Goal: Information Seeking & Learning: Learn about a topic

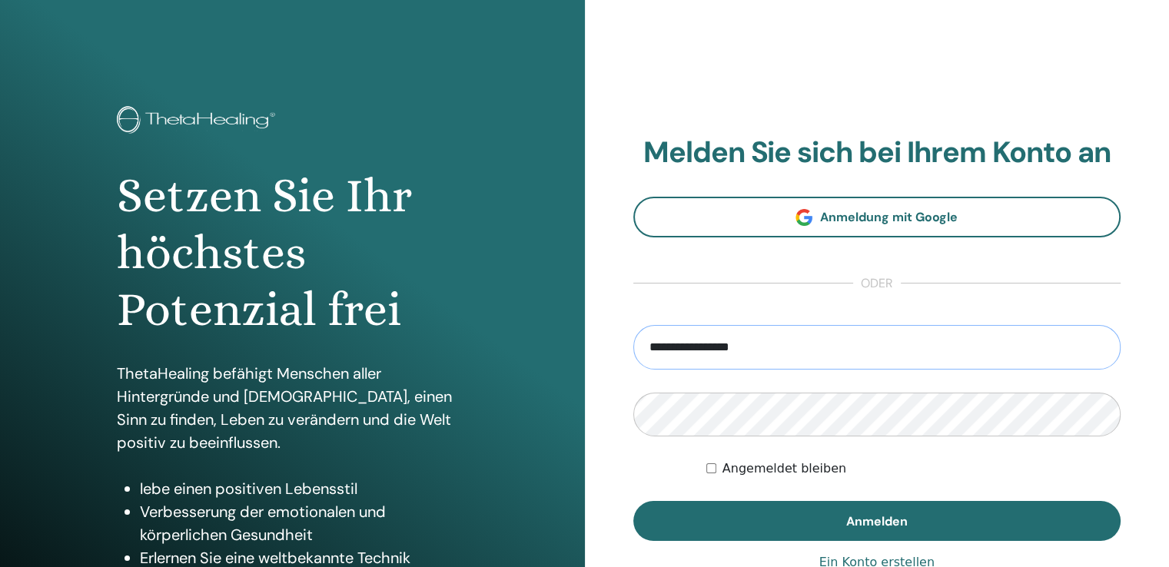
type input "**********"
click at [746, 467] on label "Angemeldet bleiben" at bounding box center [785, 469] width 124 height 18
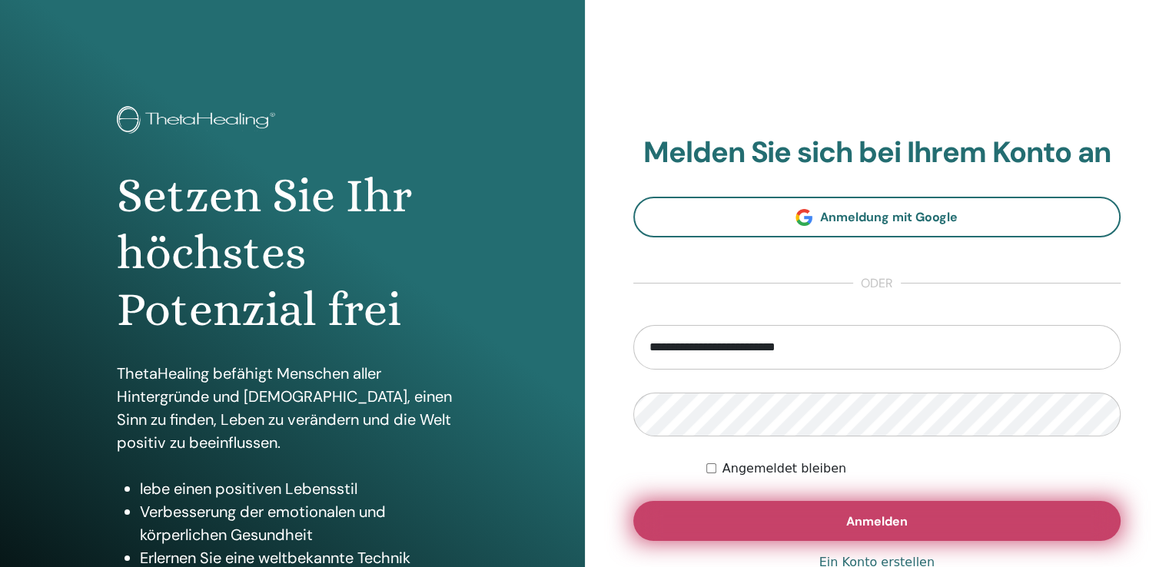
click at [729, 514] on button "Anmelden" at bounding box center [877, 521] width 488 height 40
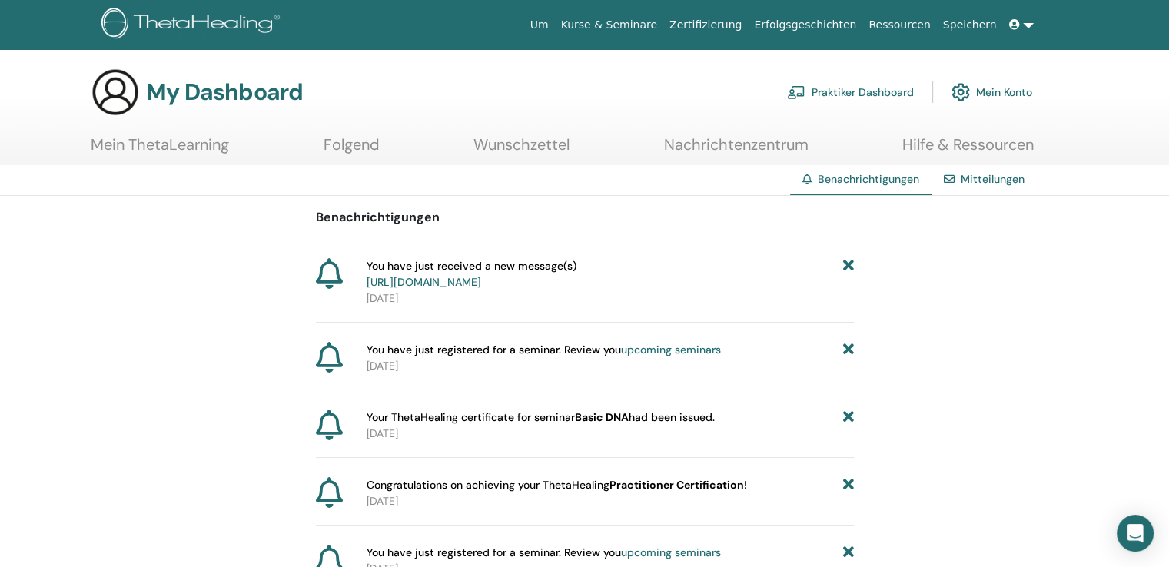
click at [481, 284] on link "[URL][DOMAIN_NAME]" at bounding box center [424, 282] width 115 height 14
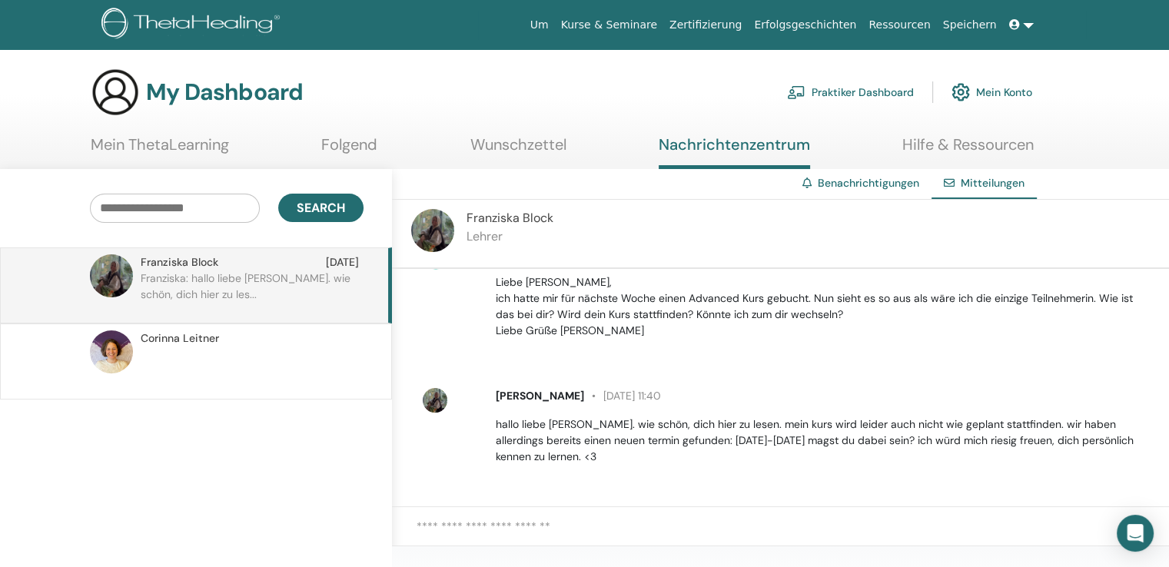
scroll to position [43, 0]
click at [201, 141] on link "Mein ThetaLearning" at bounding box center [160, 150] width 138 height 30
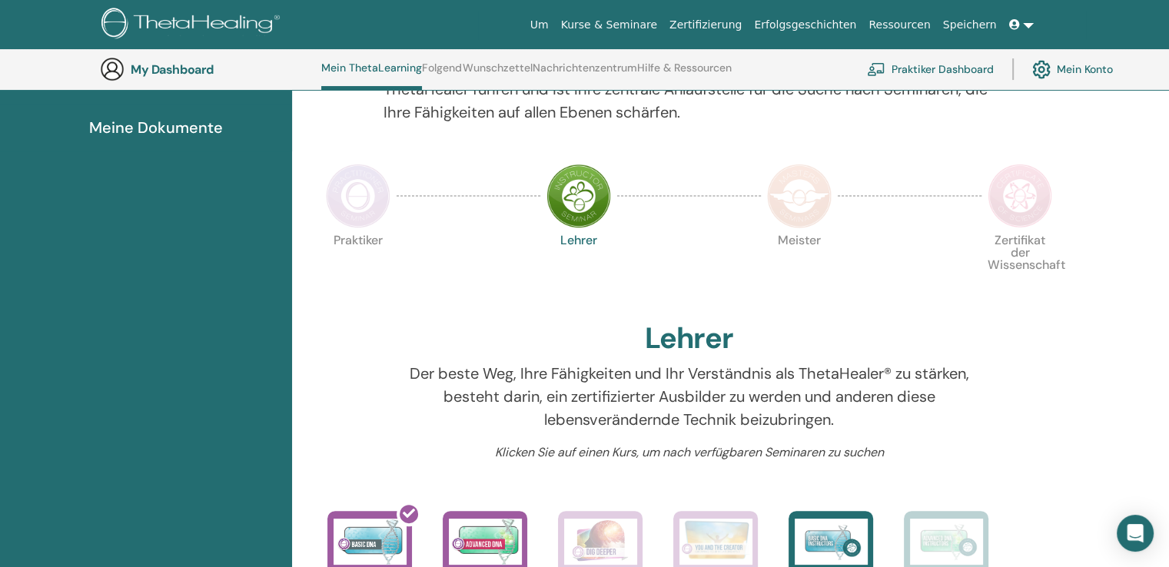
scroll to position [314, 0]
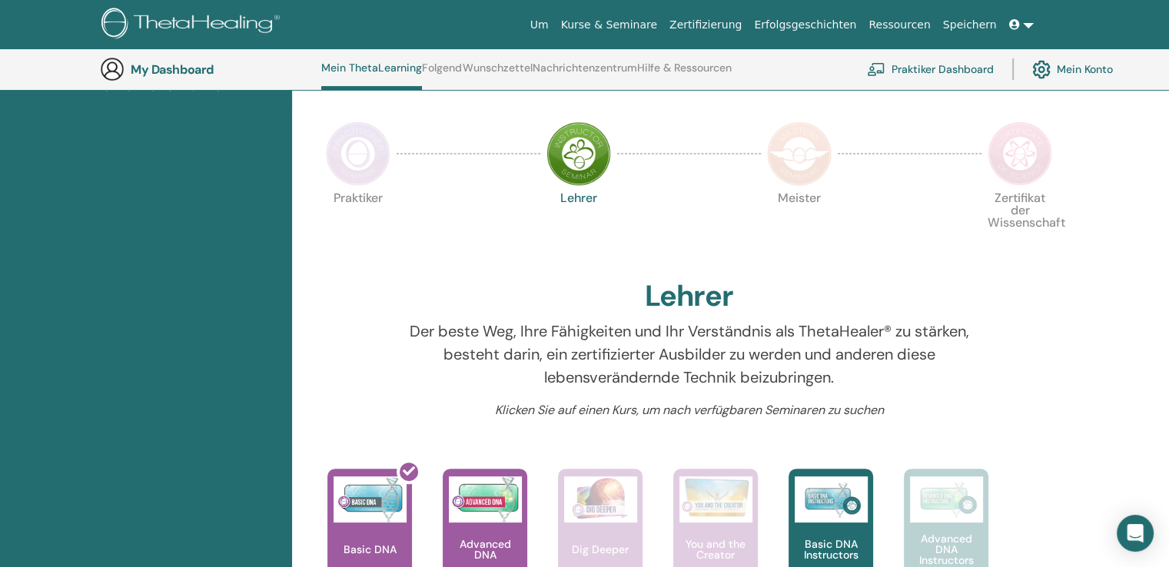
click at [357, 150] on img at bounding box center [358, 153] width 65 height 65
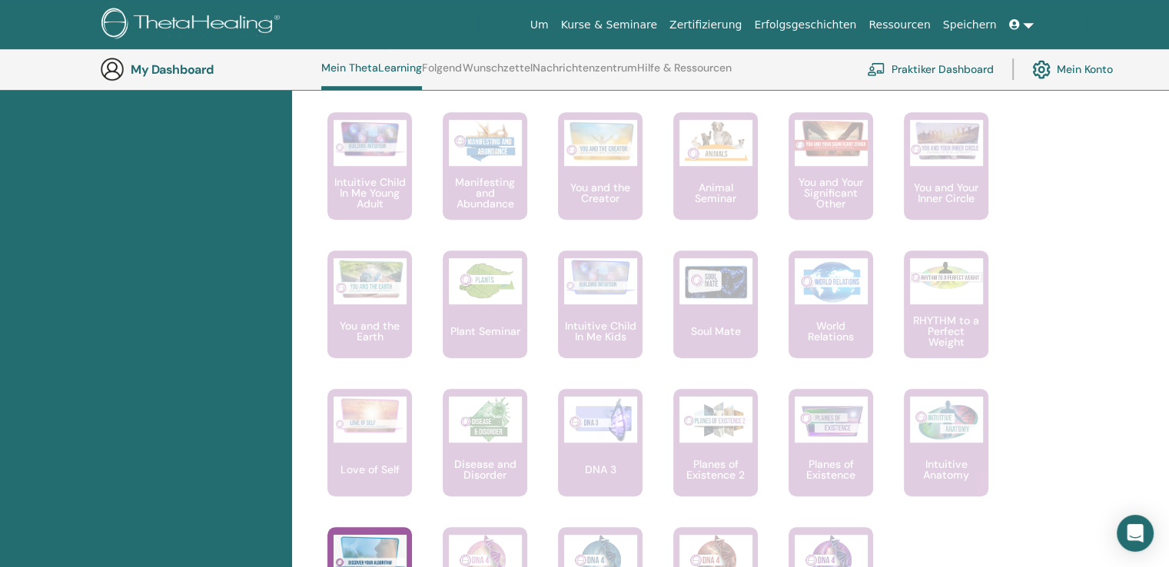
scroll to position [908, 0]
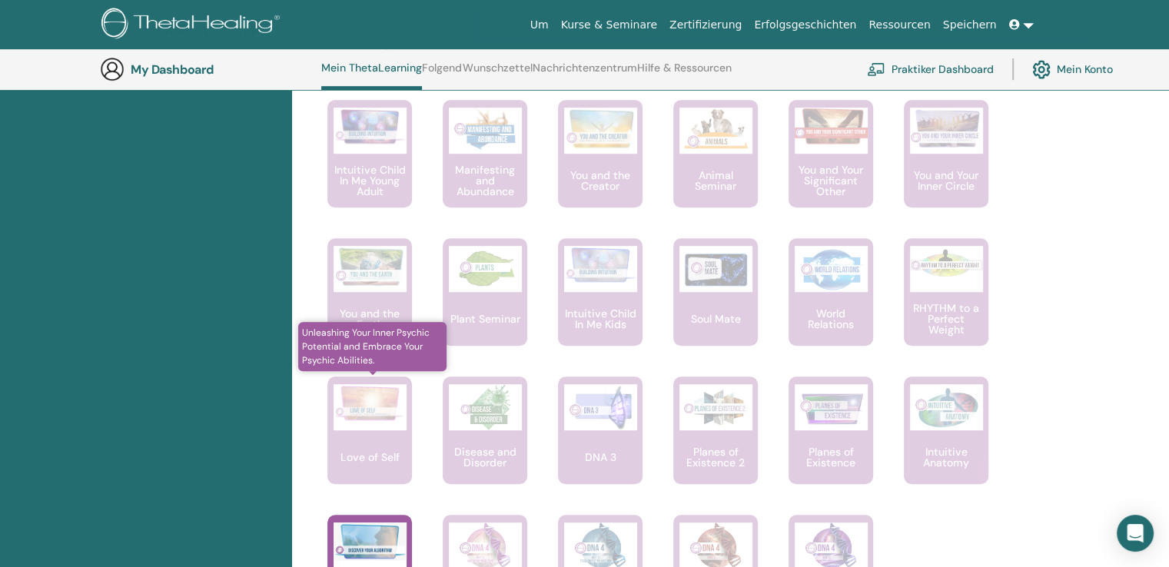
click at [357, 463] on p "Love of Self" at bounding box center [369, 457] width 71 height 11
